Goal: Information Seeking & Learning: Check status

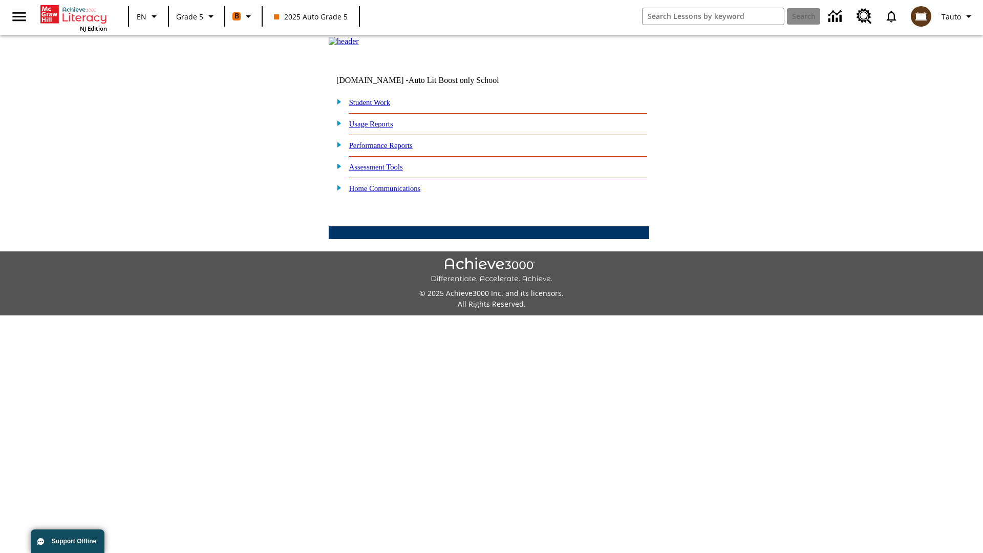
click at [392, 150] on link "Performance Reports" at bounding box center [381, 145] width 64 height 8
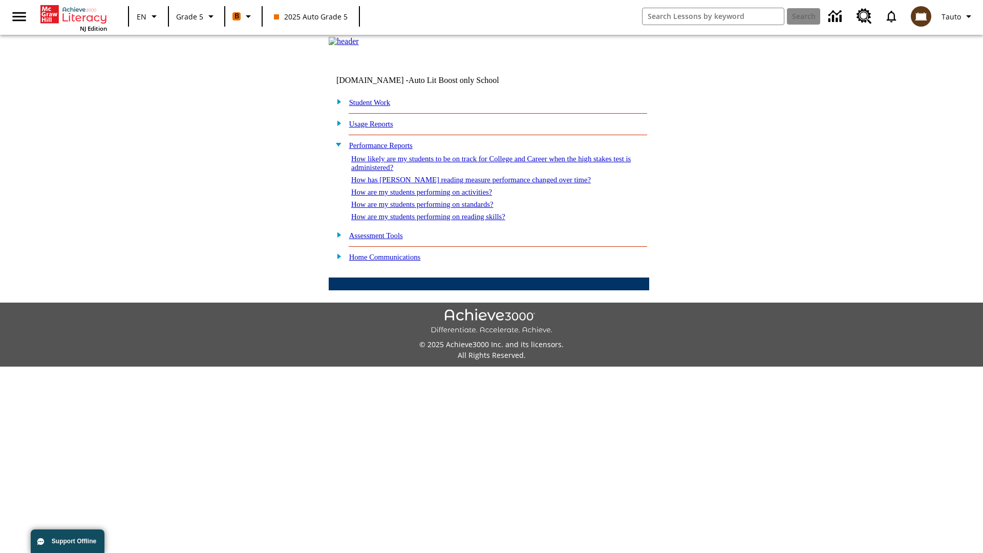
click at [439, 221] on link "How are my students performing on reading skills?" at bounding box center [428, 217] width 154 height 8
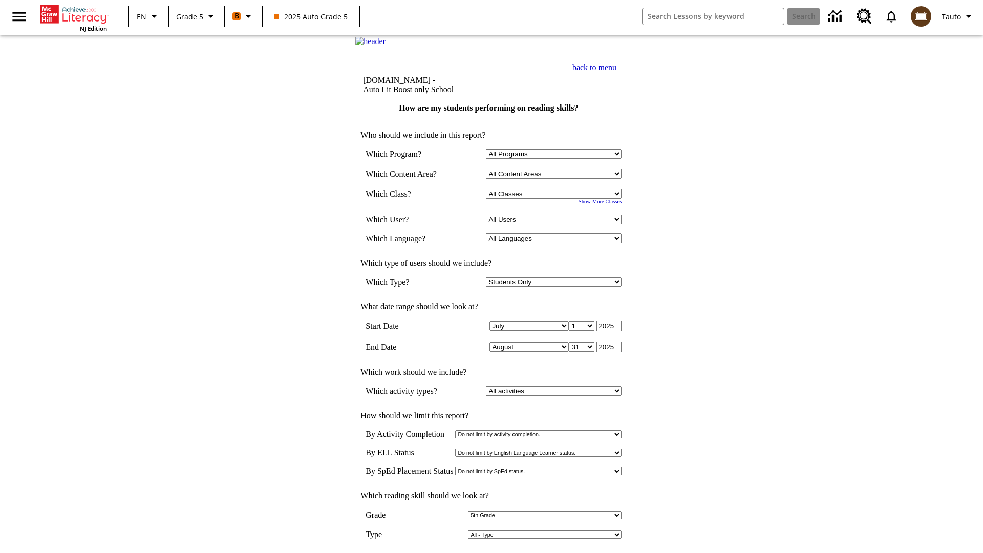
click at [556, 199] on select "Select a Class: All Classes 2025 Auto Grade 5 OL 2025 Auto Grade 6" at bounding box center [554, 194] width 136 height 10
select select "11133131"
select select "21437107"
